Goal: Information Seeking & Learning: Understand process/instructions

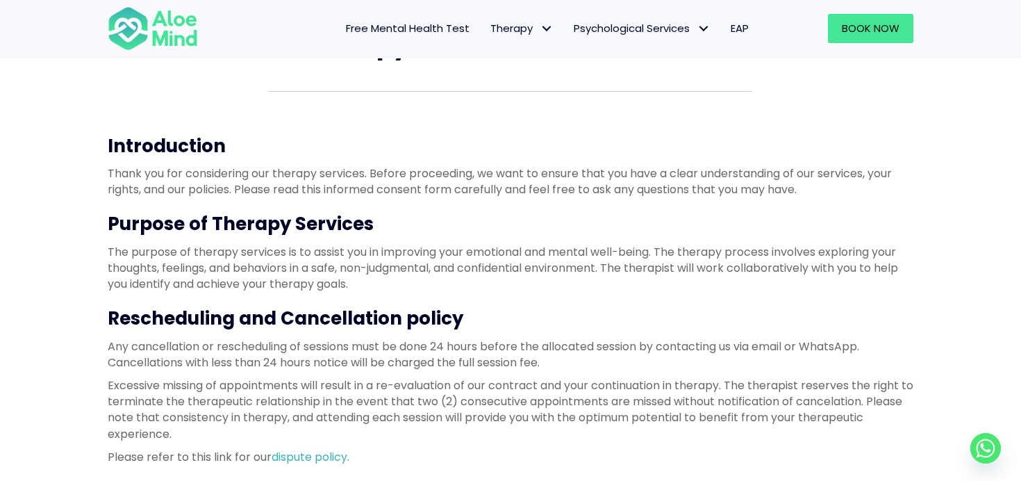
scroll to position [92, 0]
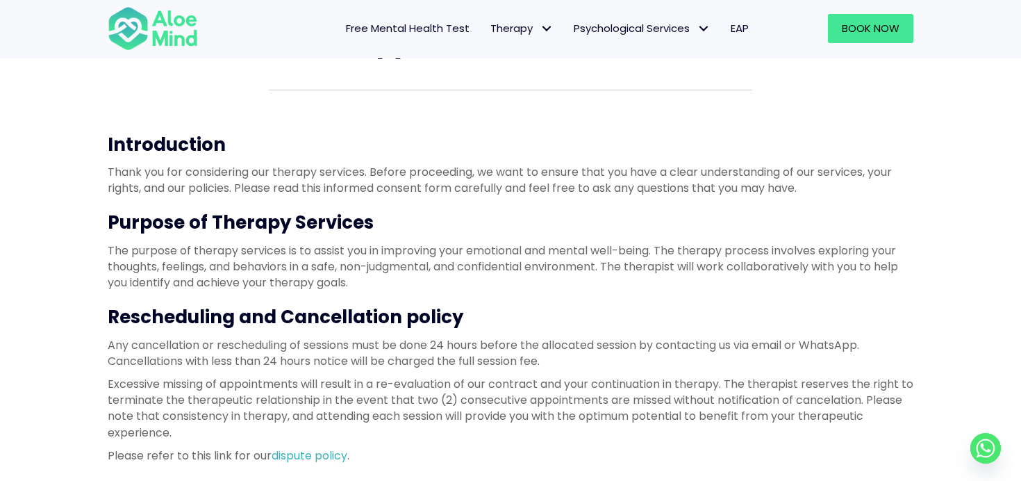
click at [320, 251] on p "The purpose of therapy services is to assist you in improving your emotional an…" at bounding box center [511, 266] width 806 height 49
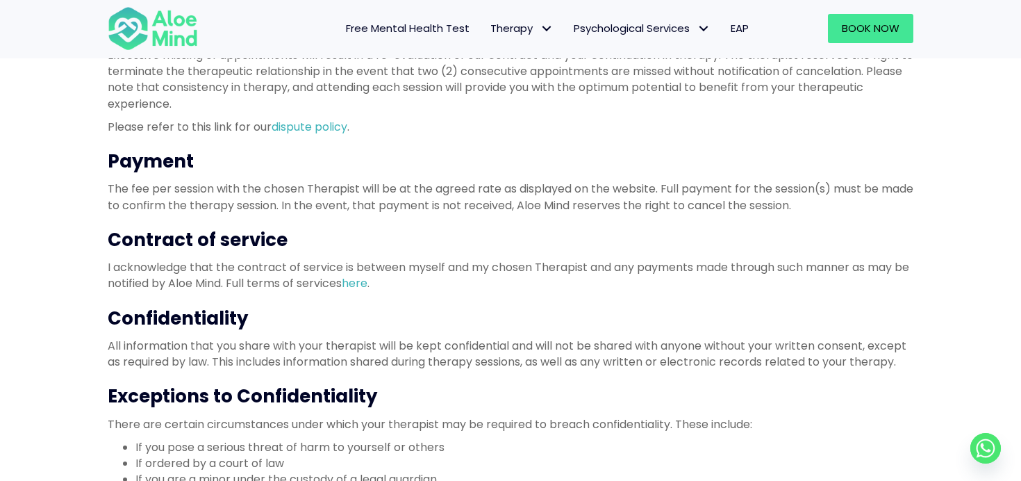
scroll to position [444, 0]
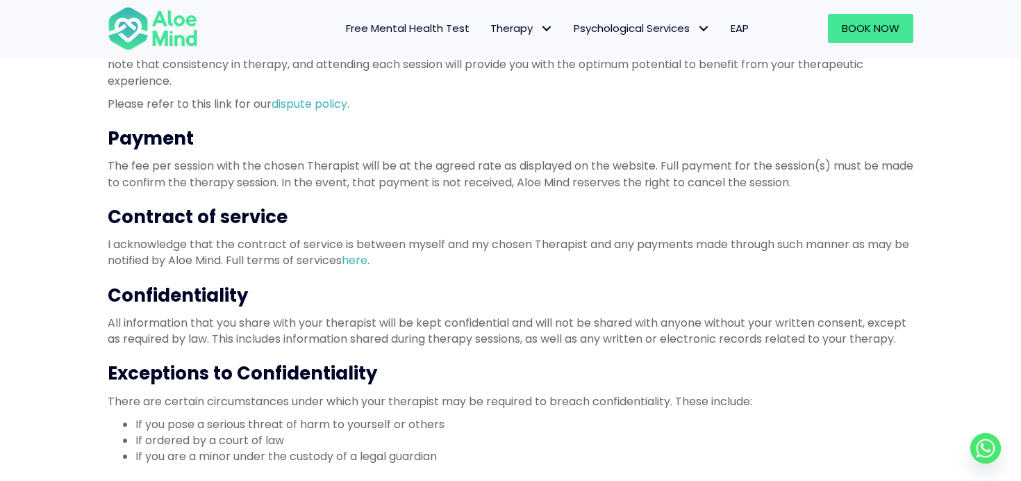
click at [360, 322] on p "All information that you share with your therapist will be kept confidential an…" at bounding box center [511, 331] width 806 height 32
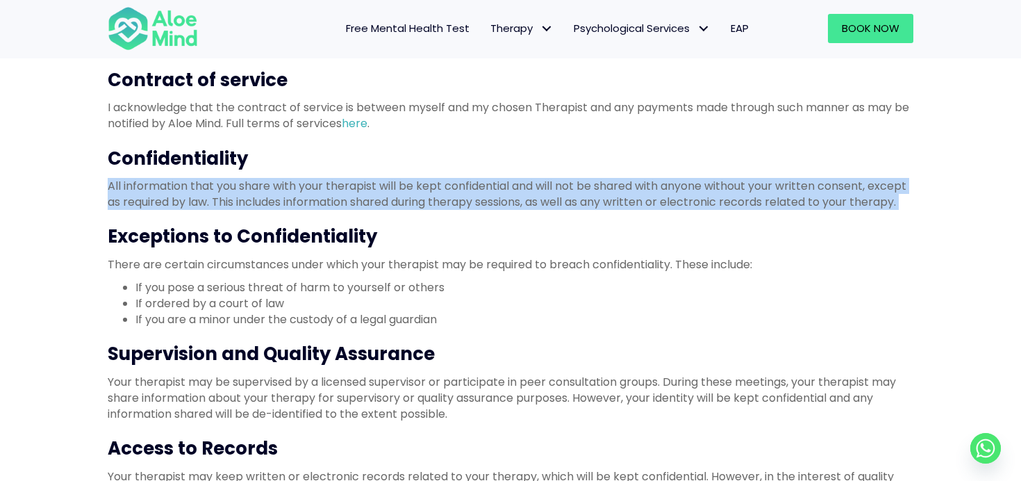
scroll to position [594, 0]
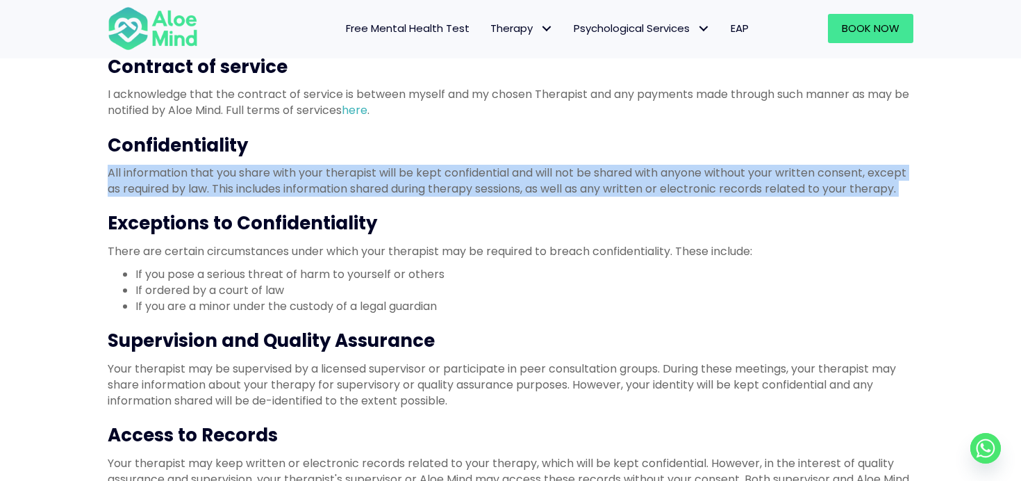
click at [348, 338] on h3 "Supervision and Quality Assurance" at bounding box center [511, 340] width 806 height 25
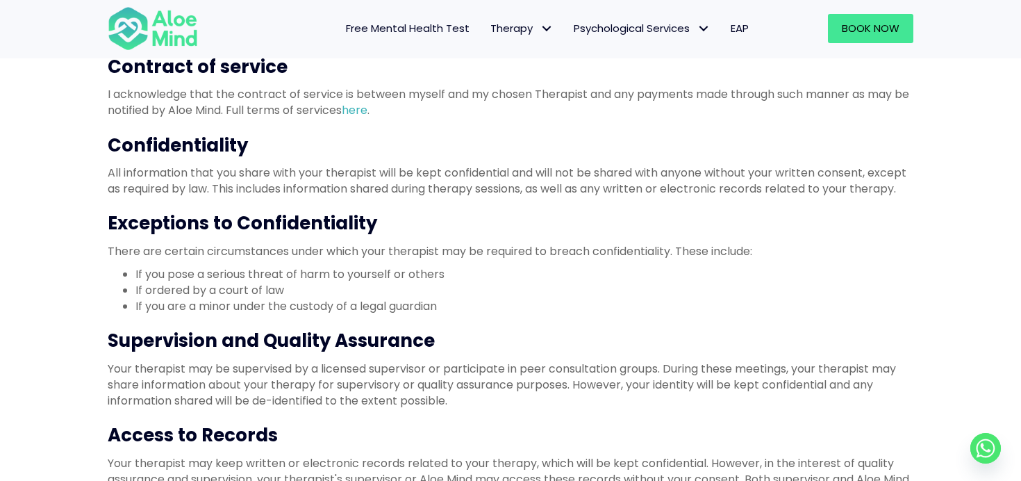
click at [348, 338] on h3 "Supervision and Quality Assurance" at bounding box center [511, 340] width 806 height 25
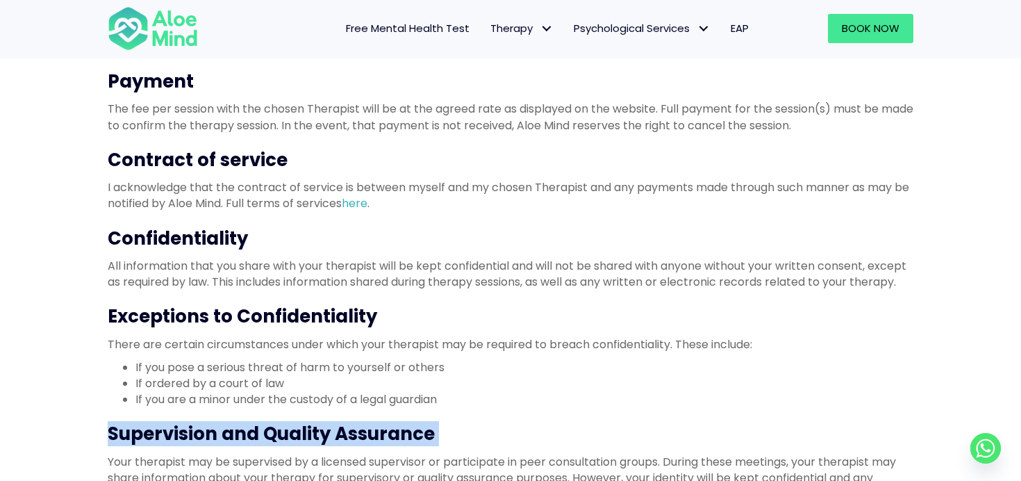
scroll to position [500, 0]
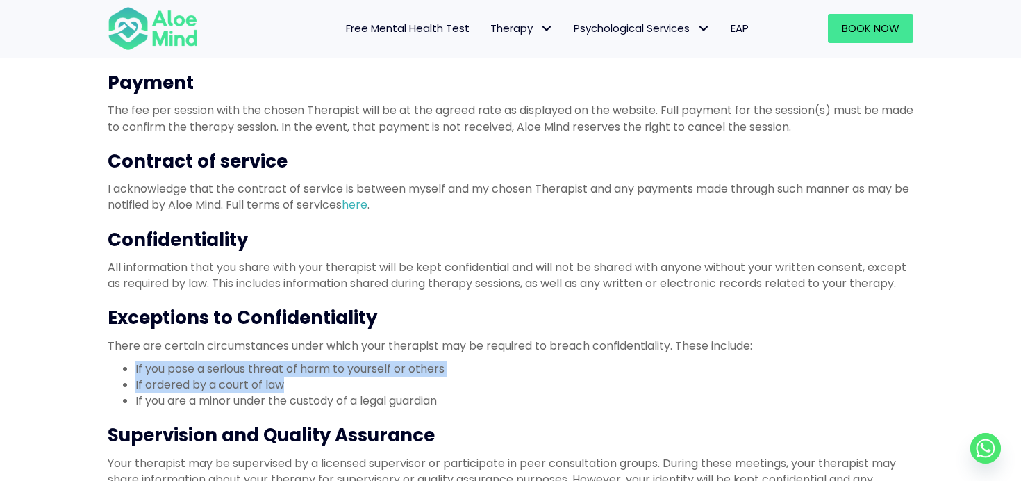
drag, startPoint x: 292, startPoint y: 383, endPoint x: 110, endPoint y: 369, distance: 181.9
click at [110, 369] on ul "If you pose a serious threat of harm to yourself or others If ordered by a cour…" at bounding box center [511, 385] width 806 height 49
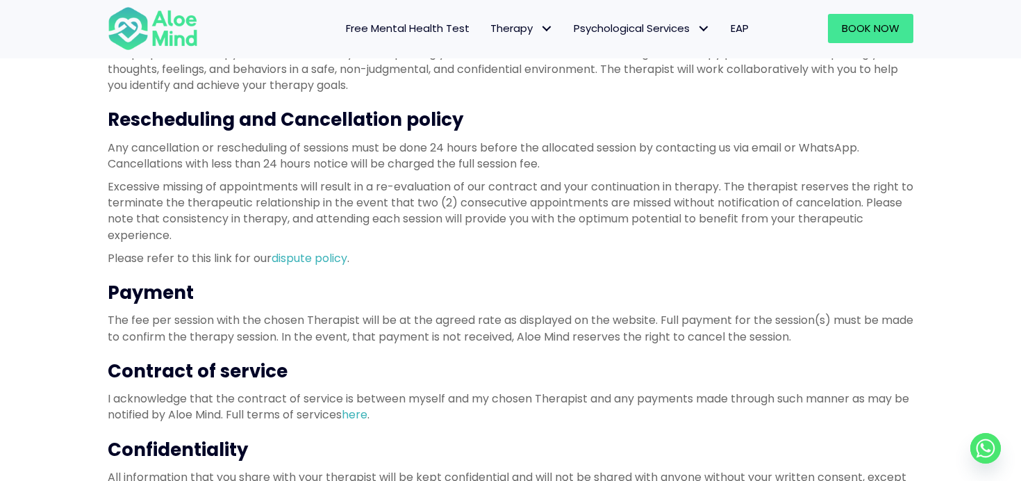
scroll to position [278, 0]
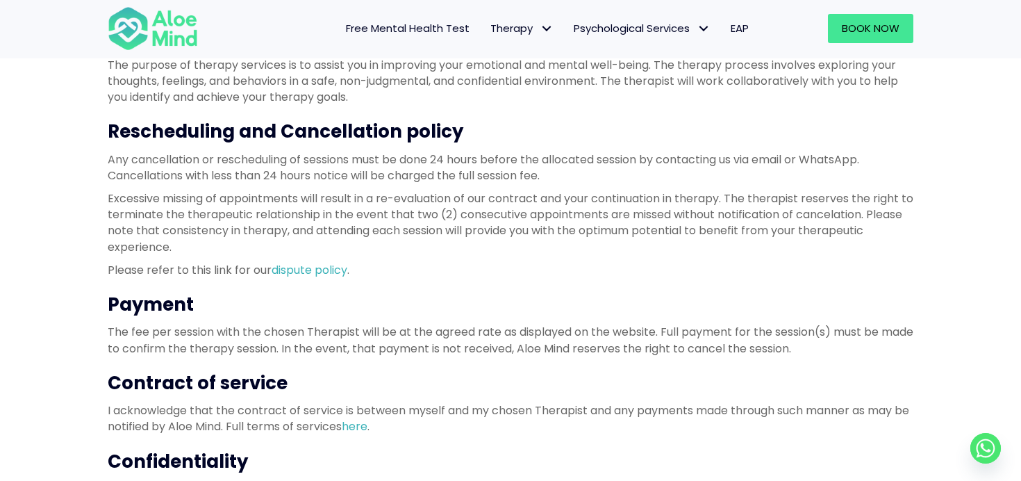
click at [261, 139] on h3 "Rescheduling and Cancellation policy" at bounding box center [511, 131] width 806 height 25
